Goal: Transaction & Acquisition: Purchase product/service

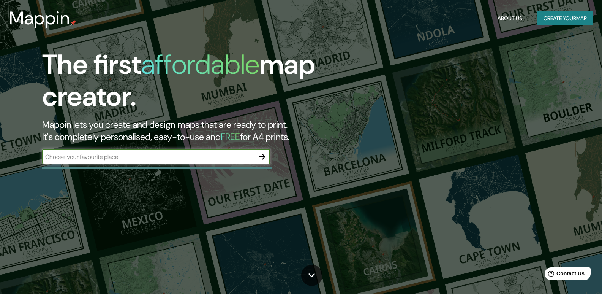
click at [185, 158] on input "text" at bounding box center [148, 156] width 213 height 9
type input "PUERTO [PERSON_NAME]"
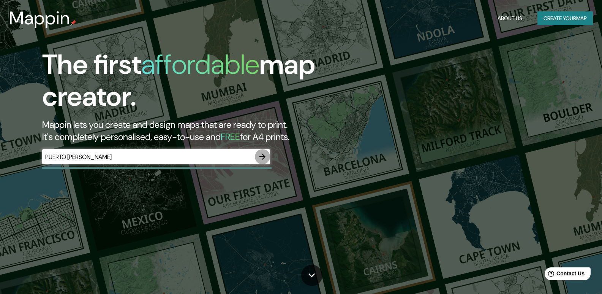
click at [261, 155] on icon "button" at bounding box center [262, 156] width 9 height 9
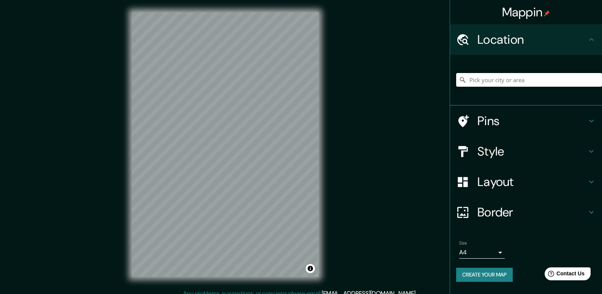
click at [523, 83] on input "Pick your city or area" at bounding box center [529, 80] width 146 height 14
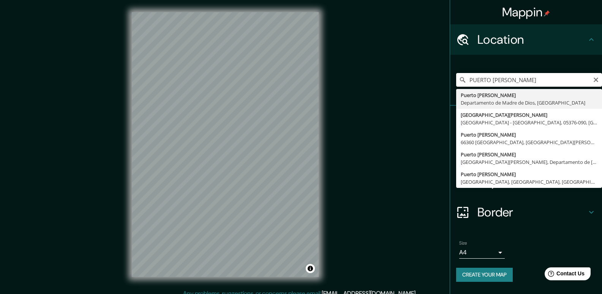
type input "[GEOGRAPHIC_DATA][PERSON_NAME], Departamento de [GEOGRAPHIC_DATA], [GEOGRAPHIC_…"
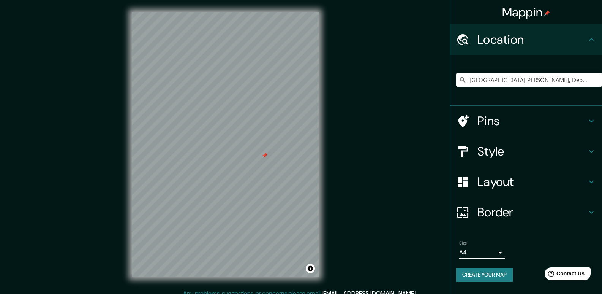
click at [567, 109] on div "Pins" at bounding box center [526, 121] width 152 height 30
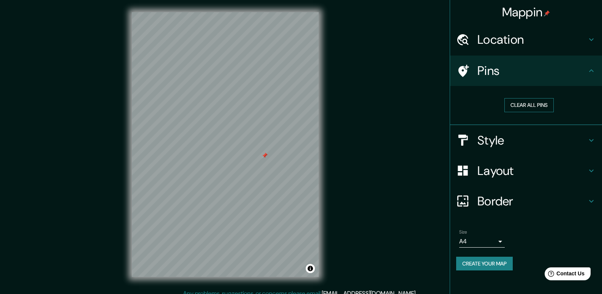
click at [525, 107] on button "Clear all pins" at bounding box center [529, 105] width 49 height 14
click at [489, 238] on body "Mappin Location [GEOGRAPHIC_DATA][PERSON_NAME], [GEOGRAPHIC_DATA], [GEOGRAPHIC_…" at bounding box center [301, 147] width 602 height 294
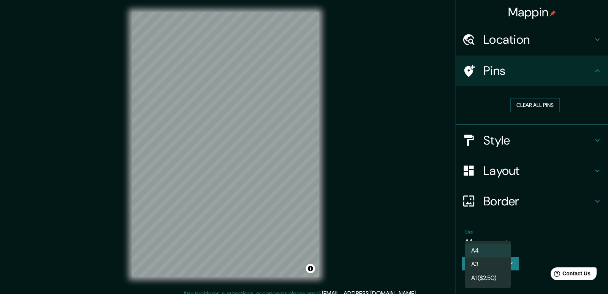
click at [488, 268] on li "A3" at bounding box center [488, 264] width 46 height 14
type input "a4"
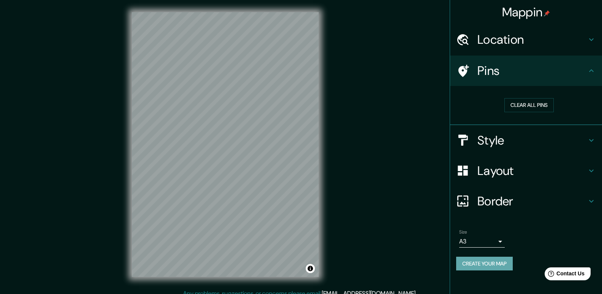
click at [490, 263] on button "Create your map" at bounding box center [484, 264] width 57 height 14
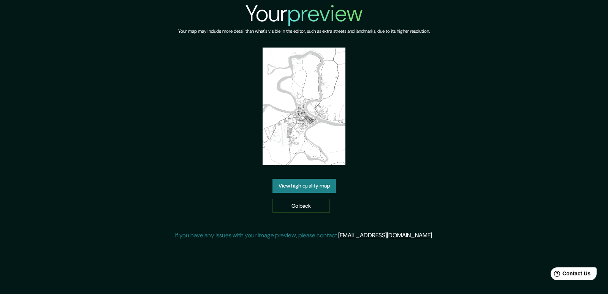
drag, startPoint x: 290, startPoint y: 92, endPoint x: 277, endPoint y: 183, distance: 92.2
click at [277, 183] on link "View high quality map" at bounding box center [303, 186] width 63 height 14
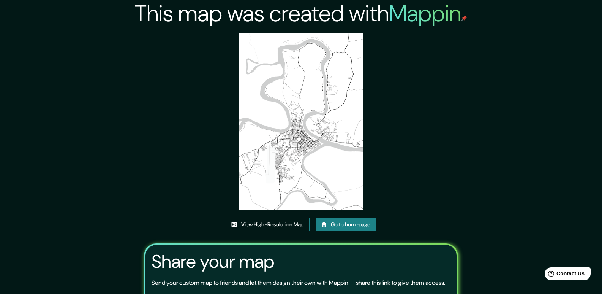
click at [264, 225] on link "View High-Resolution Map" at bounding box center [268, 224] width 84 height 14
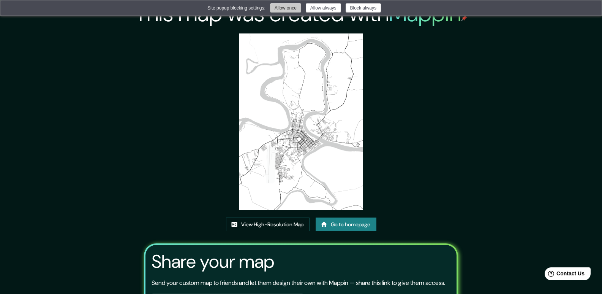
click at [282, 11] on button "Allow once" at bounding box center [285, 7] width 31 height 9
